Goal: Task Accomplishment & Management: Complete application form

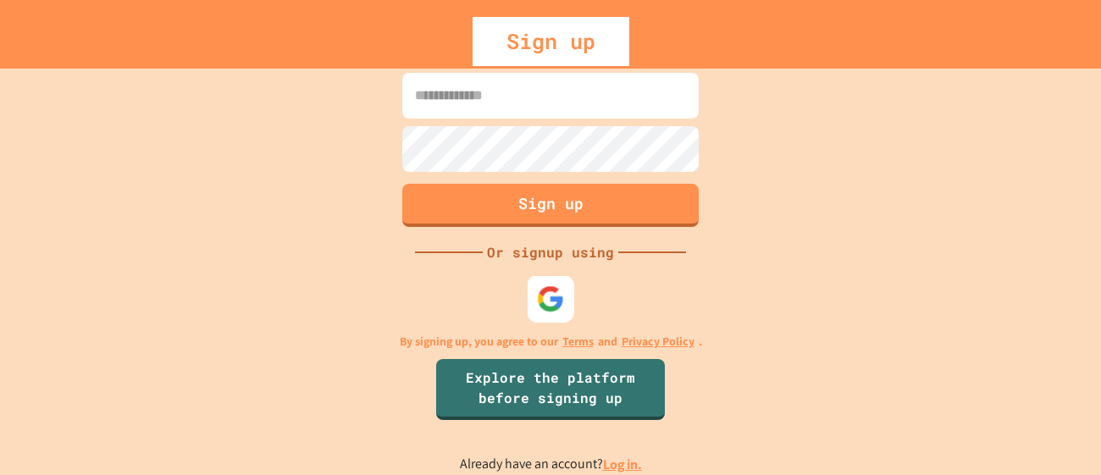
click at [547, 298] on img at bounding box center [551, 299] width 28 height 28
click at [459, 86] on input at bounding box center [550, 96] width 296 height 46
click at [533, 295] on div at bounding box center [550, 299] width 42 height 42
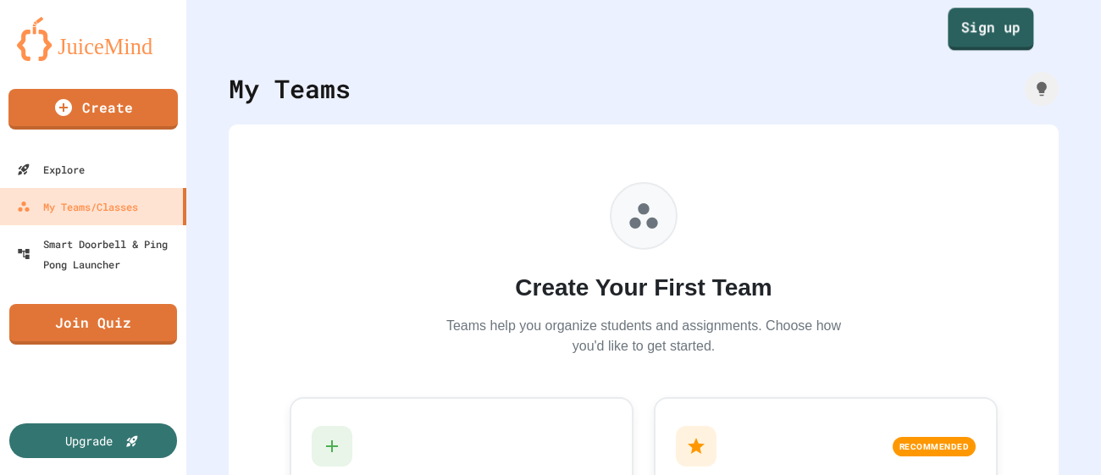
click at [1024, 21] on link "Sign up" at bounding box center [991, 29] width 86 height 42
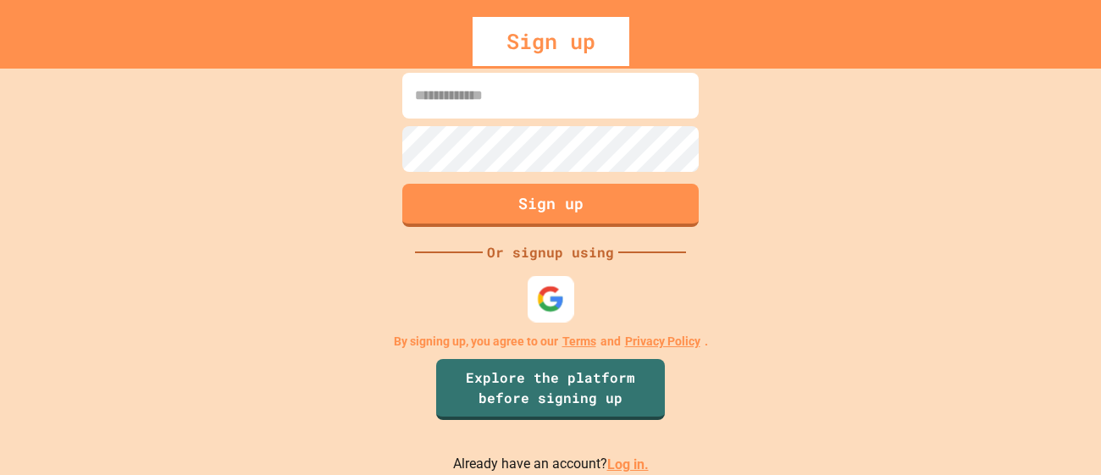
click at [557, 291] on img at bounding box center [551, 299] width 28 height 28
